Goal: Information Seeking & Learning: Learn about a topic

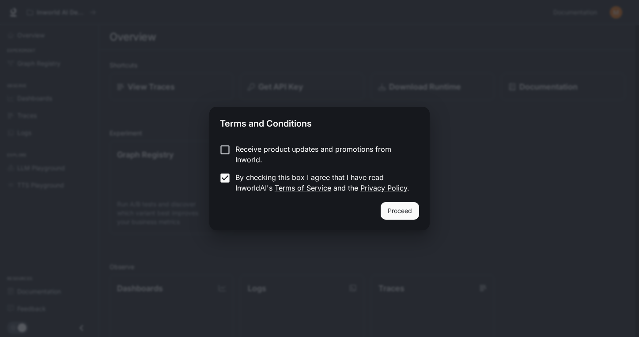
click at [403, 212] on button "Proceed" at bounding box center [399, 211] width 38 height 18
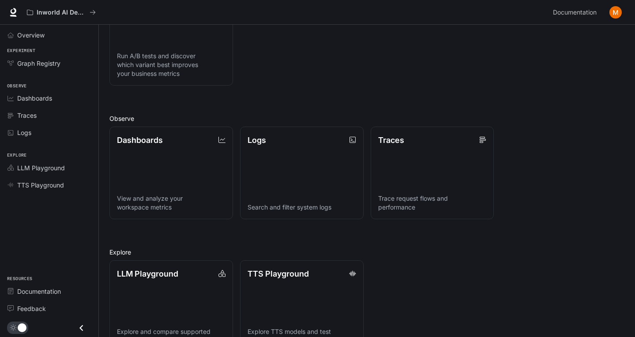
scroll to position [174, 0]
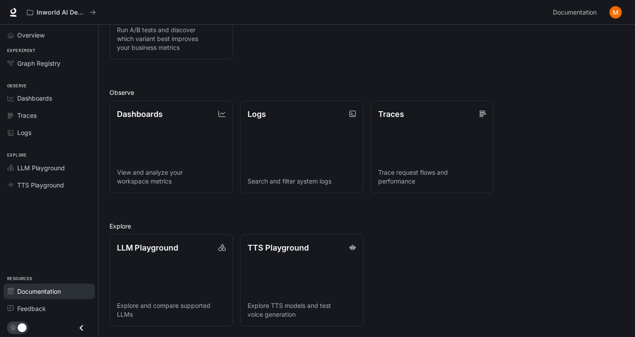
click at [41, 291] on span "Documentation" at bounding box center [39, 291] width 44 height 9
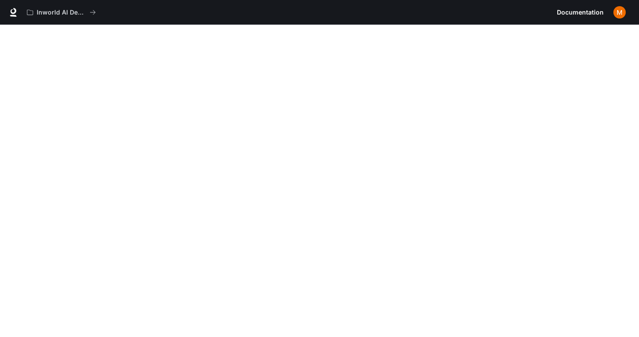
click at [576, 17] on span "Documentation" at bounding box center [580, 12] width 47 height 11
click at [578, 12] on span "Documentation" at bounding box center [580, 12] width 47 height 11
